Goal: Task Accomplishment & Management: Manage account settings

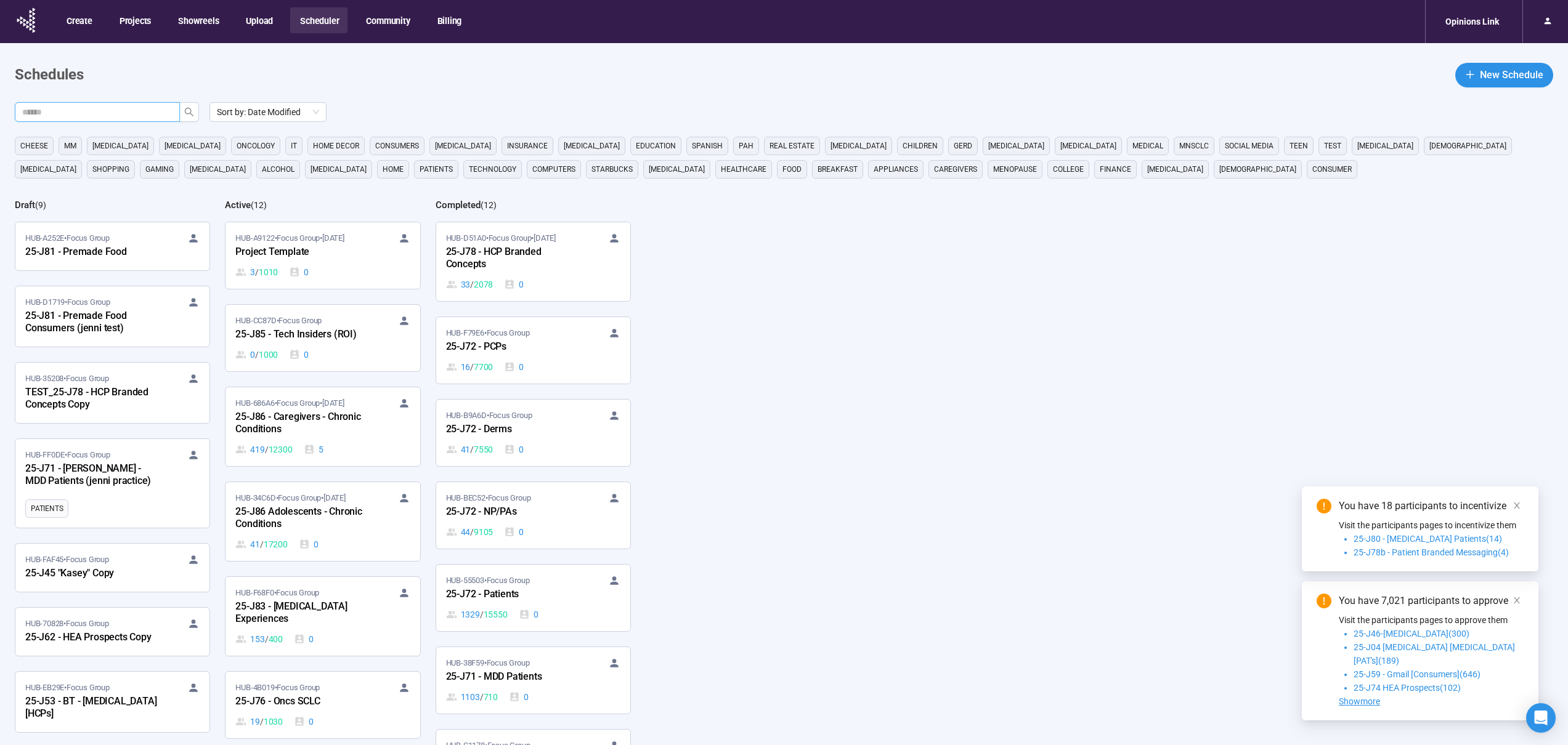
click at [125, 107] on input "text" at bounding box center [93, 112] width 140 height 13
type input "***"
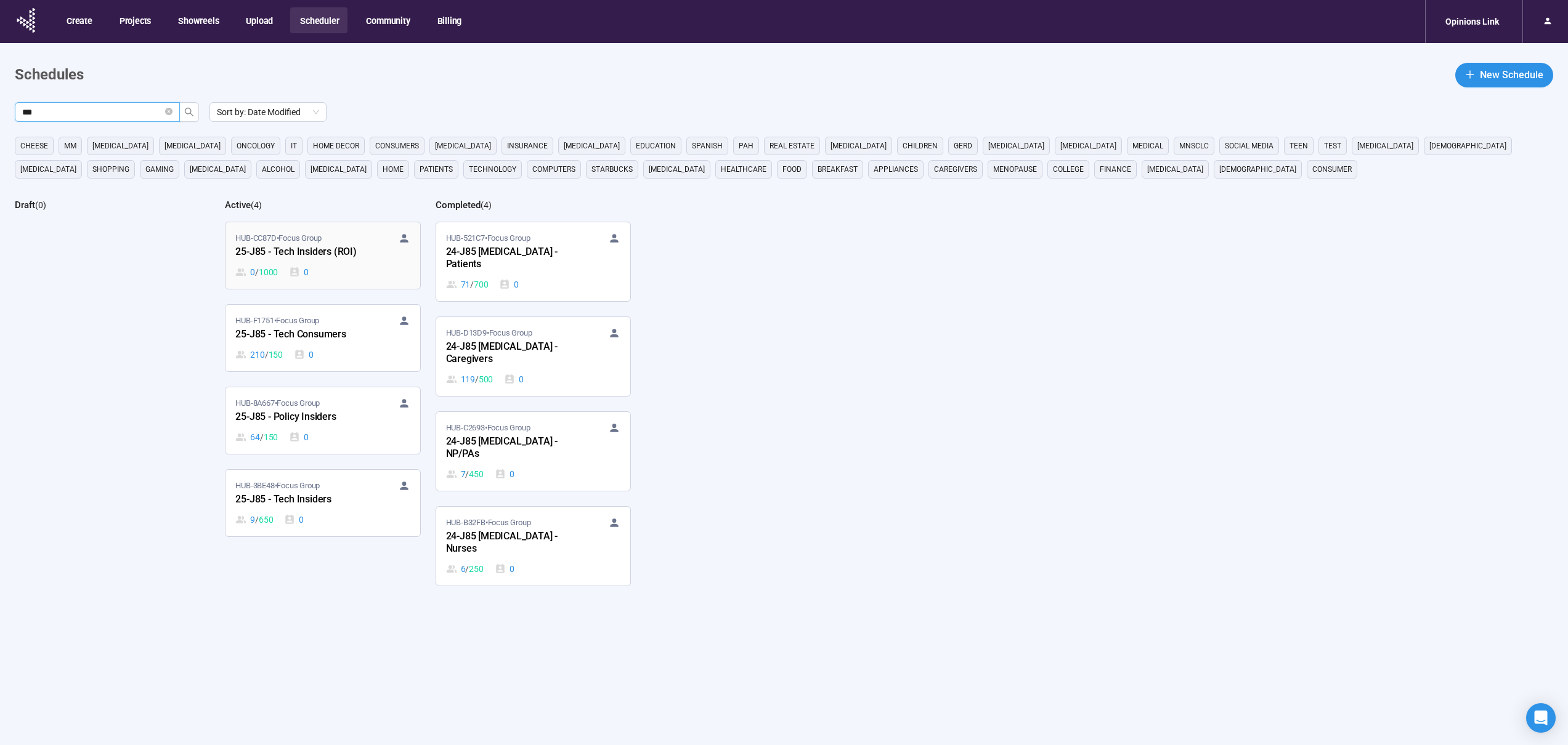
click at [351, 266] on div "0 / 1000 0" at bounding box center [322, 272] width 175 height 13
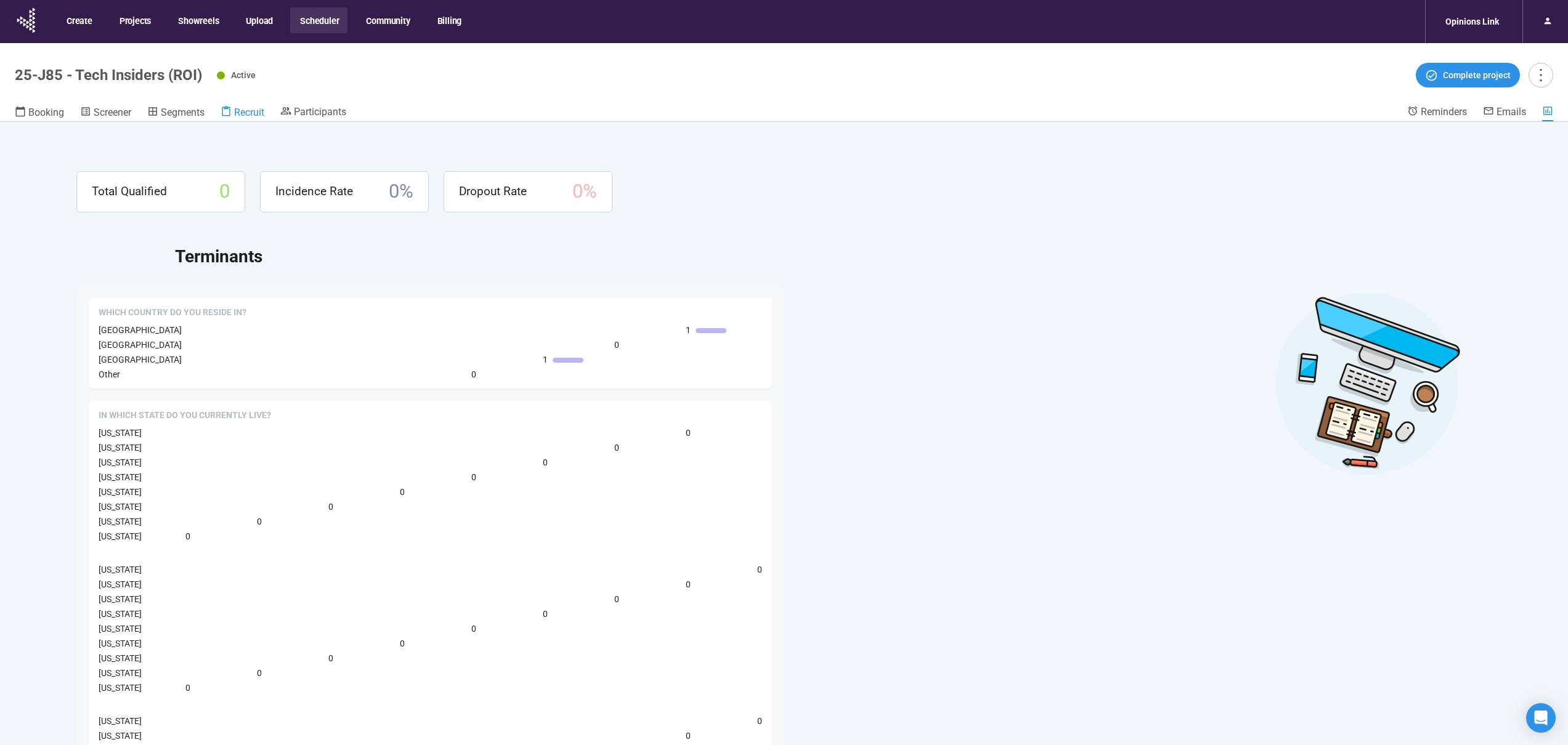
click at [241, 117] on span "Recruit" at bounding box center [249, 113] width 30 height 12
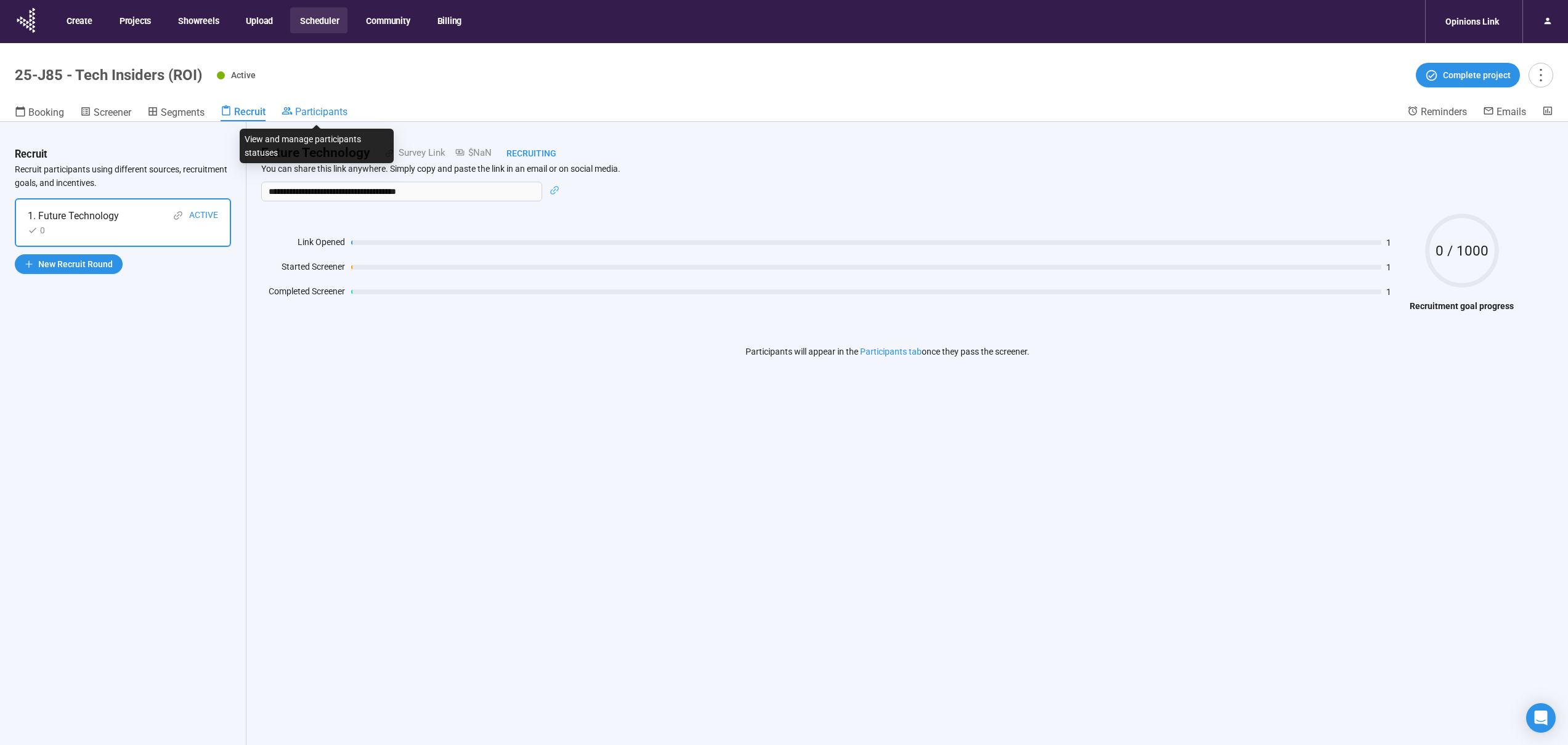
click at [331, 109] on span "Participants" at bounding box center [321, 112] width 53 height 12
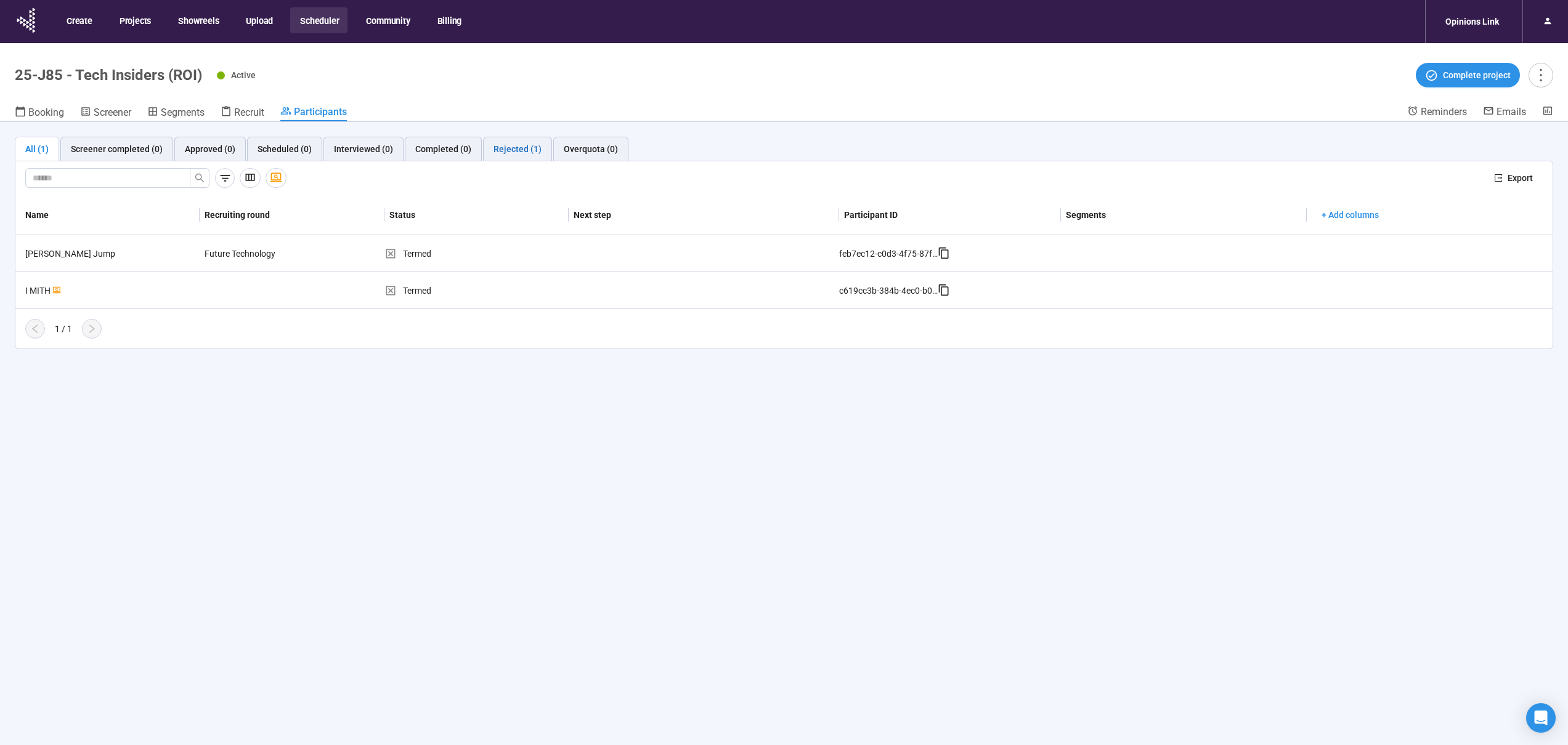
click at [524, 150] on div "Rejected (1)" at bounding box center [518, 149] width 48 height 13
click at [43, 156] on div "All (1)" at bounding box center [37, 149] width 44 height 24
click at [1034, 552] on div "All (1) Screener completed (0) Approved (0) Scheduled (0) Interviewed (0) Compl…" at bounding box center [784, 455] width 1568 height 666
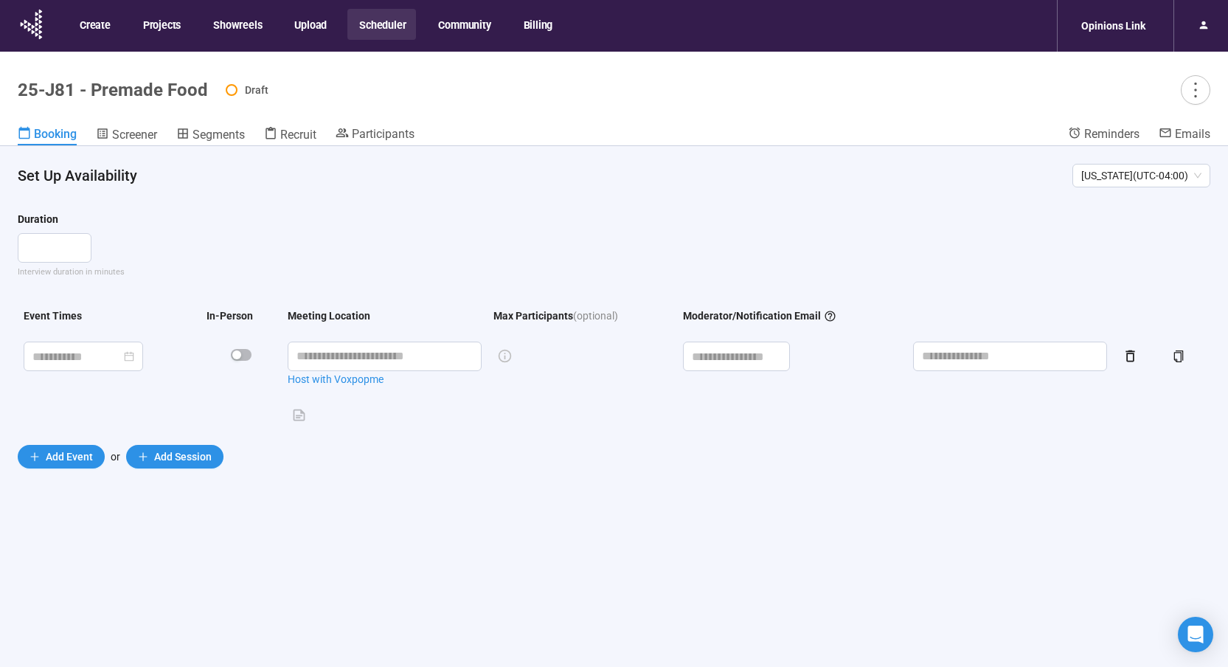
scroll to position [52, 0]
